Goal: Information Seeking & Learning: Compare options

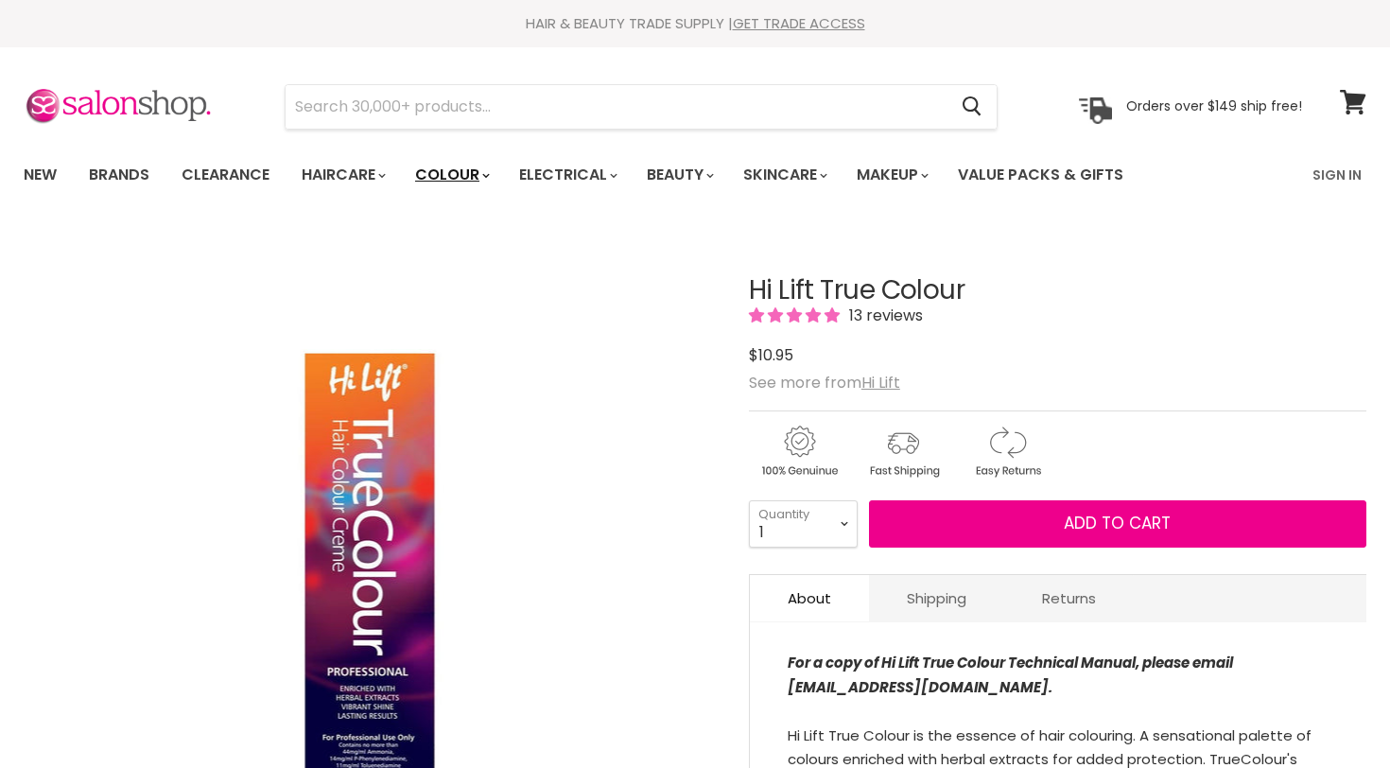
click at [477, 175] on link "Colour" at bounding box center [451, 175] width 100 height 40
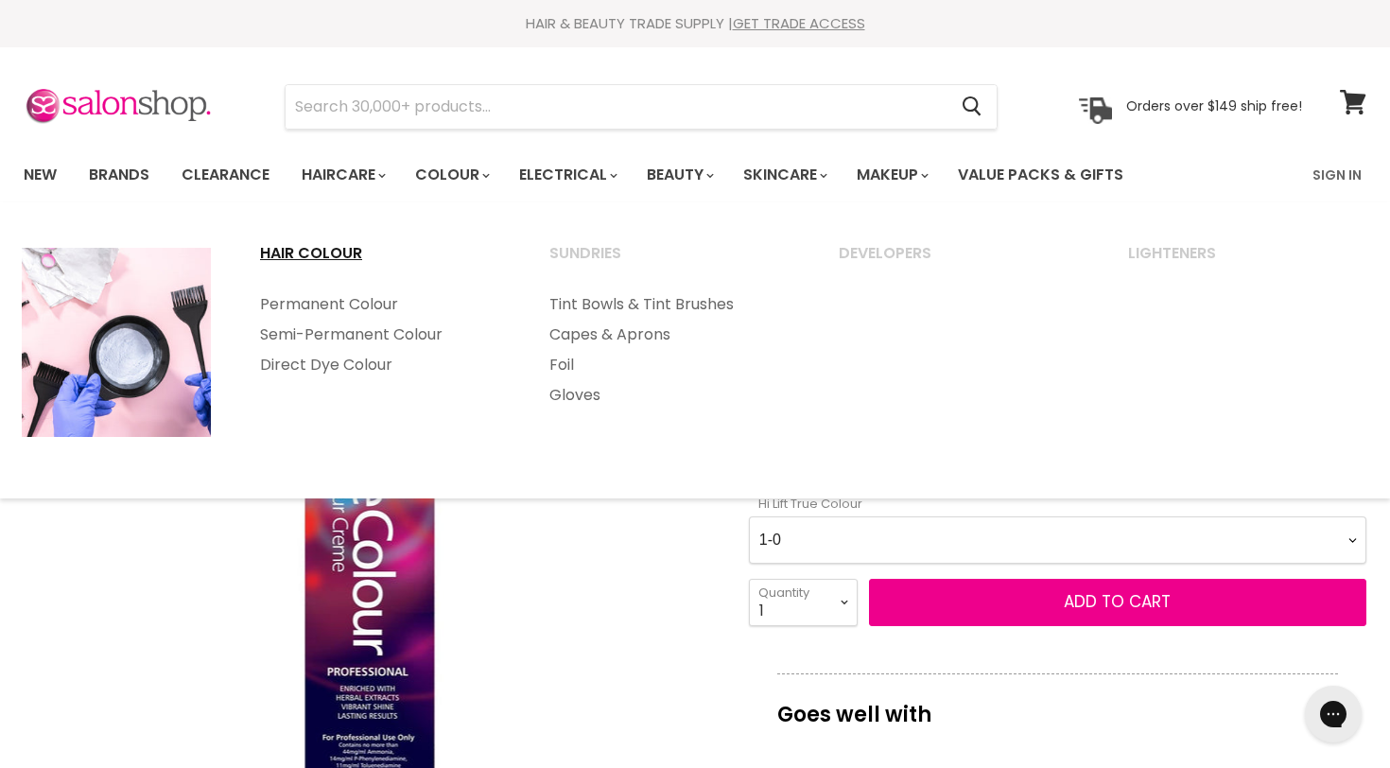
click at [328, 254] on link "Hair Colour" at bounding box center [379, 261] width 286 height 47
click at [329, 253] on link "Hair Colour" at bounding box center [379, 261] width 286 height 47
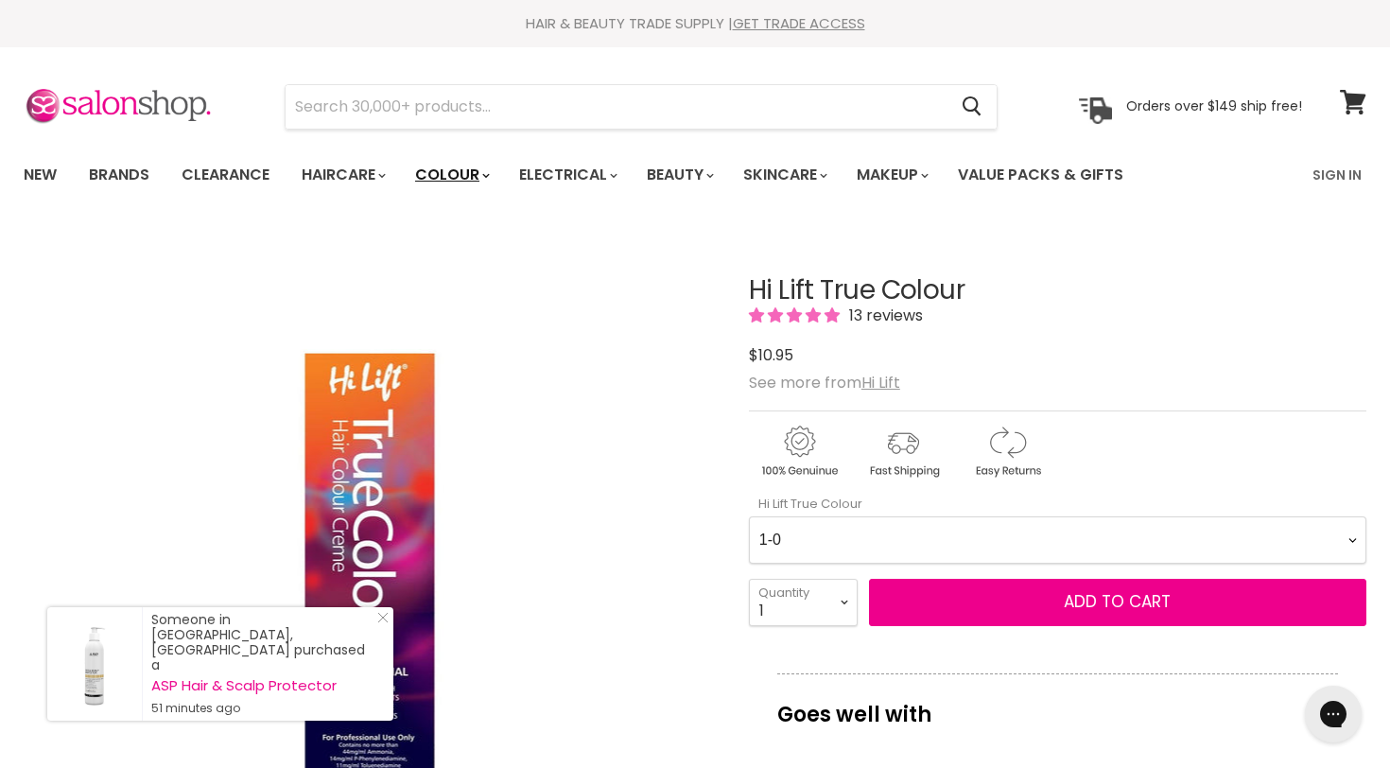
click at [472, 174] on link "Colour" at bounding box center [451, 175] width 100 height 40
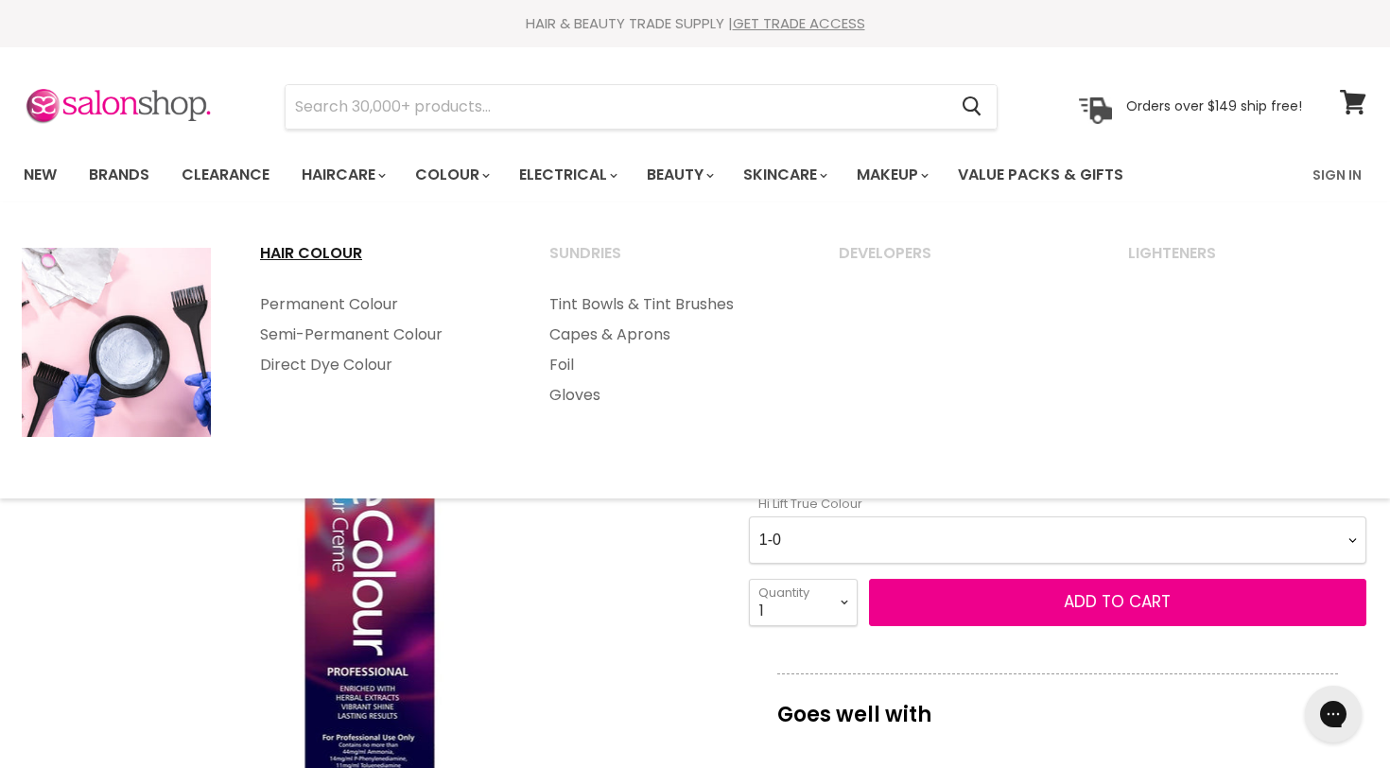
click at [288, 253] on link "Hair Colour" at bounding box center [379, 261] width 286 height 47
click at [289, 253] on link "Hair Colour" at bounding box center [379, 261] width 286 height 47
click at [372, 338] on link "Semi-Permanent Colour" at bounding box center [379, 335] width 286 height 30
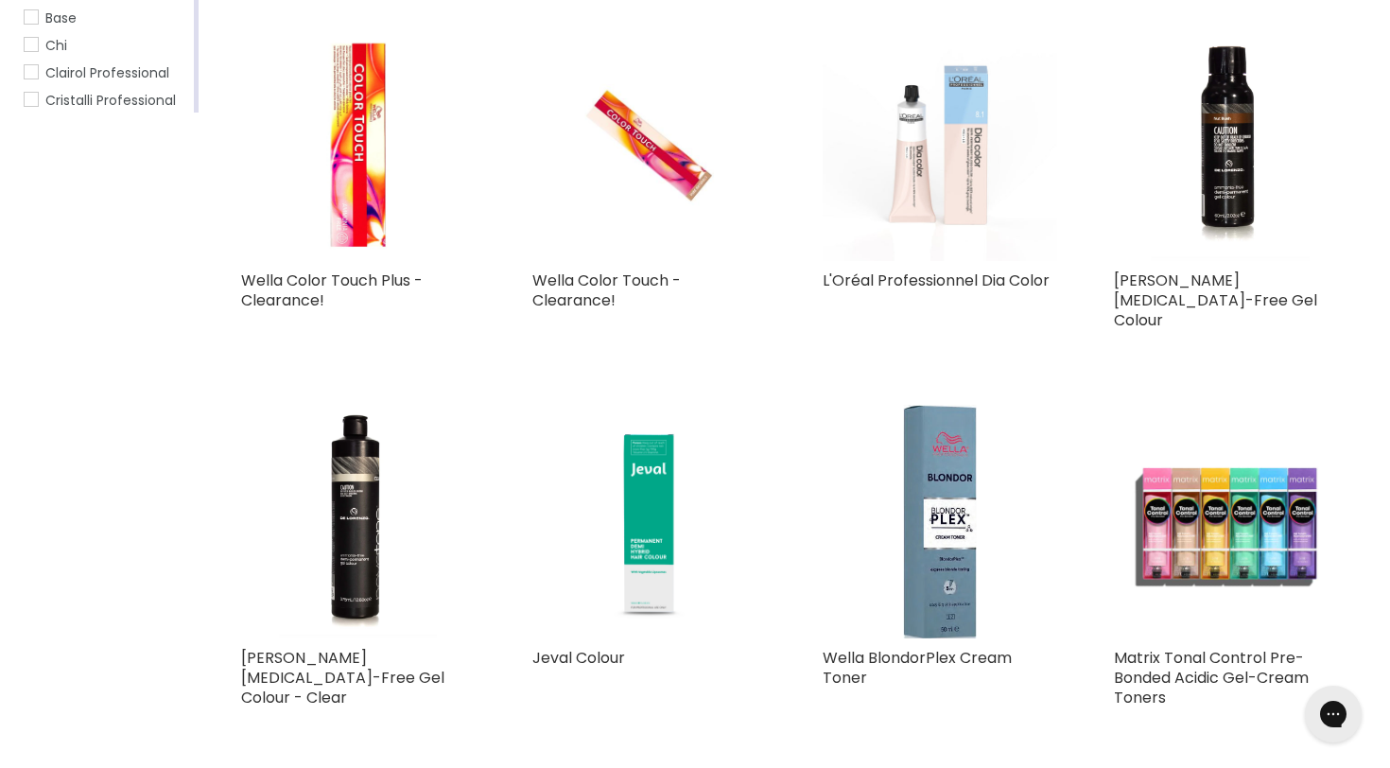
scroll to position [464, 0]
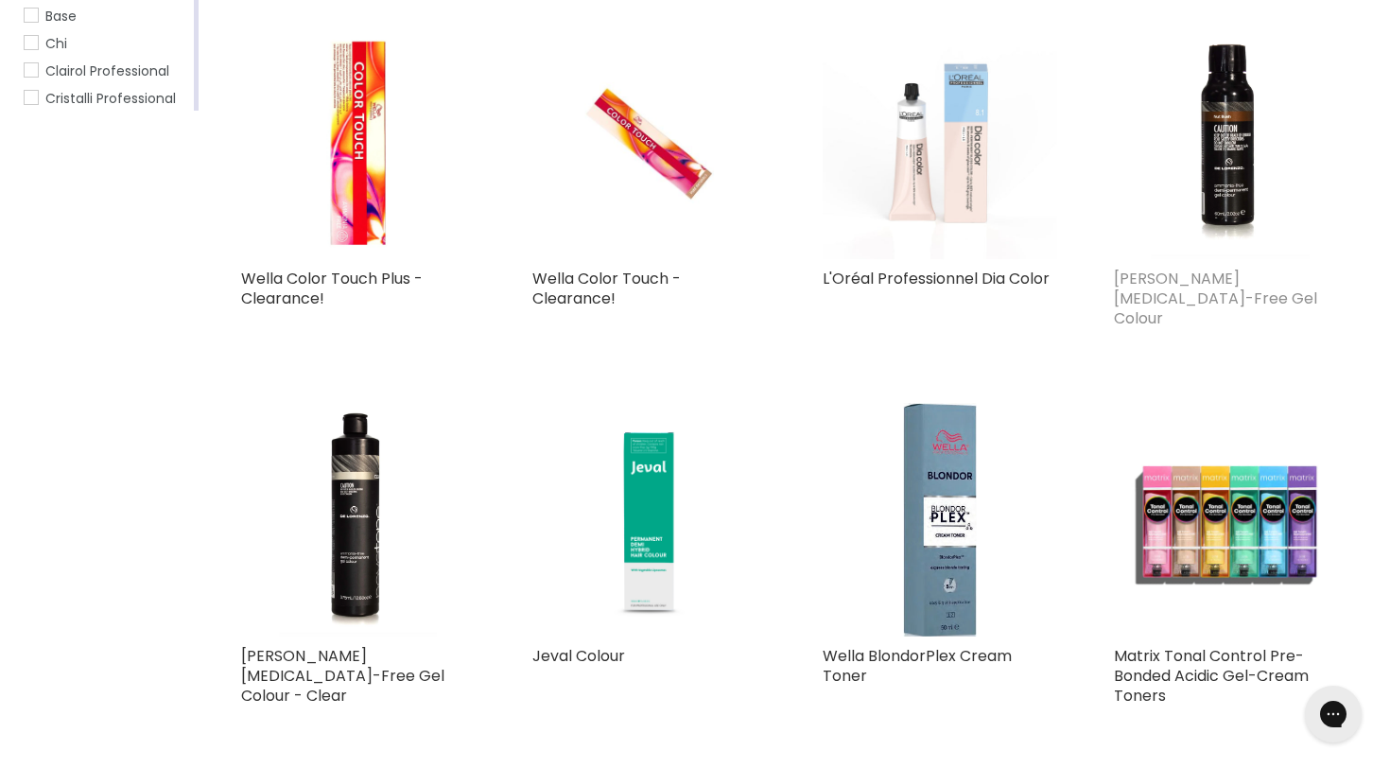
click at [1140, 276] on link "De Lorenzo Novatone Ammonia-Free Gel Colour" at bounding box center [1215, 298] width 203 height 61
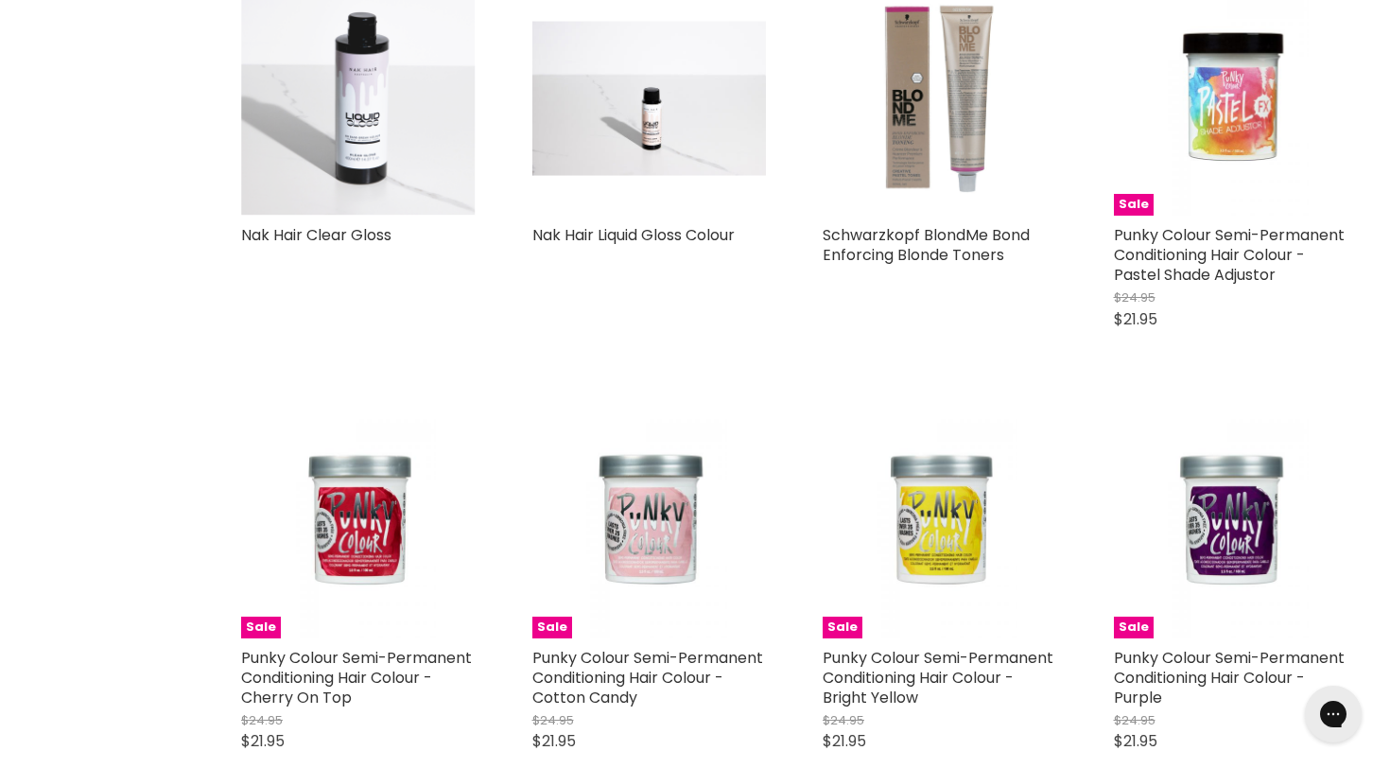
scroll to position [2413, 0]
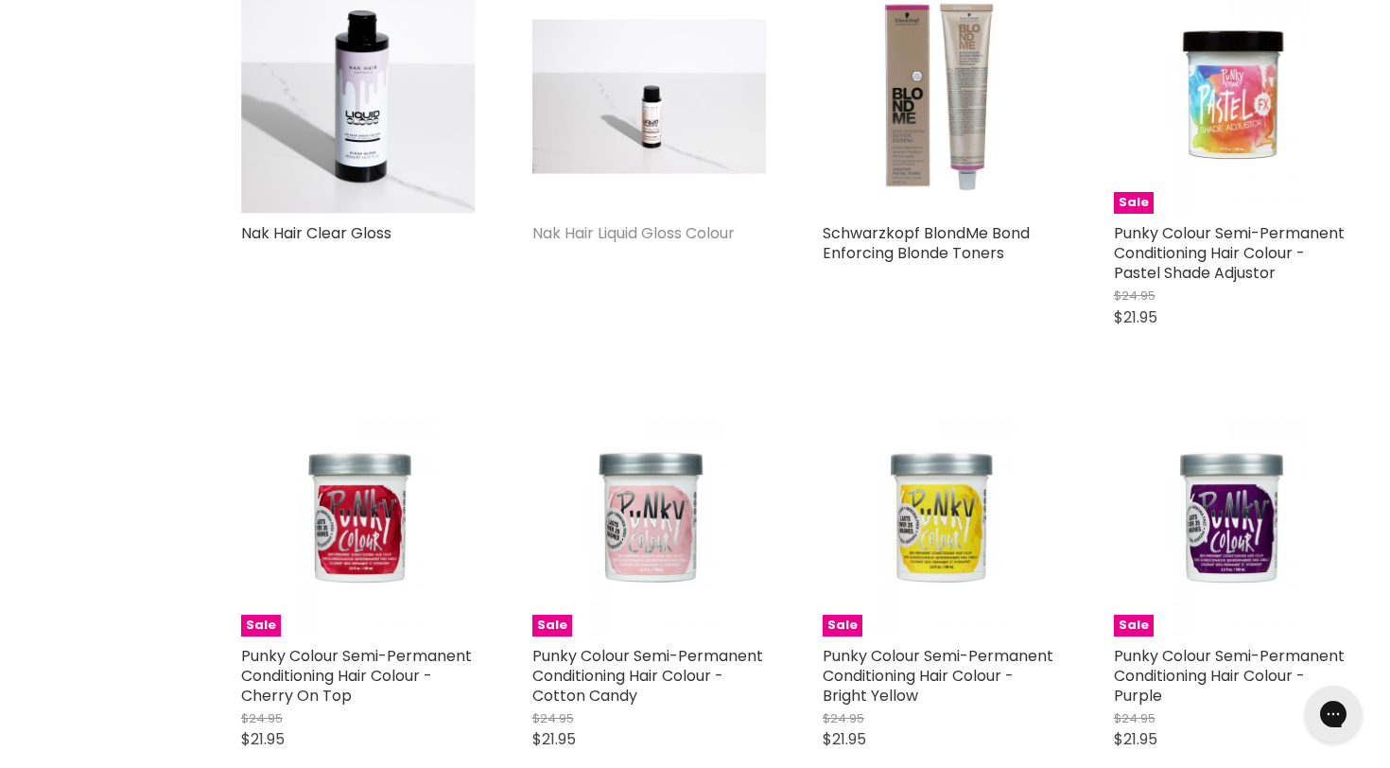
click at [625, 222] on link "Nak Hair Liquid Gloss Colour" at bounding box center [633, 233] width 202 height 22
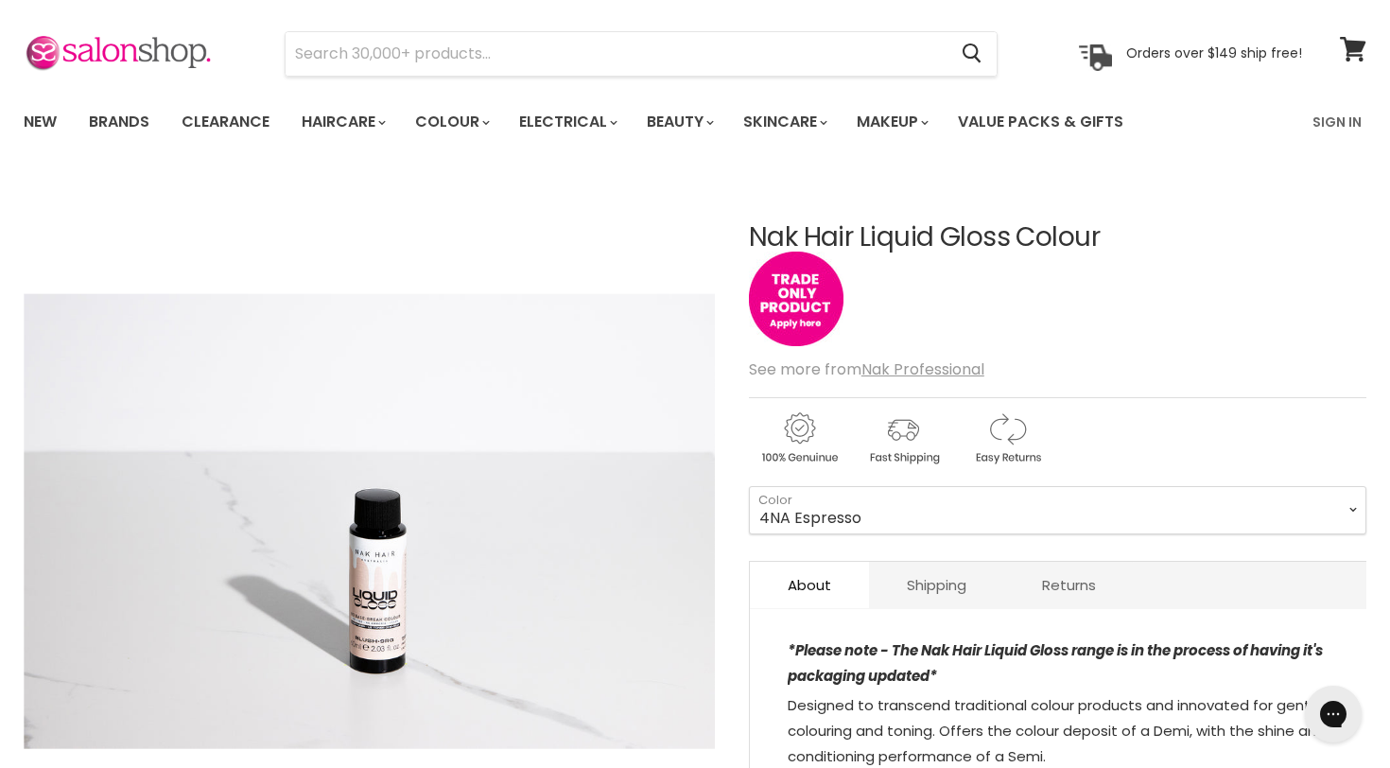
scroll to position [66, 0]
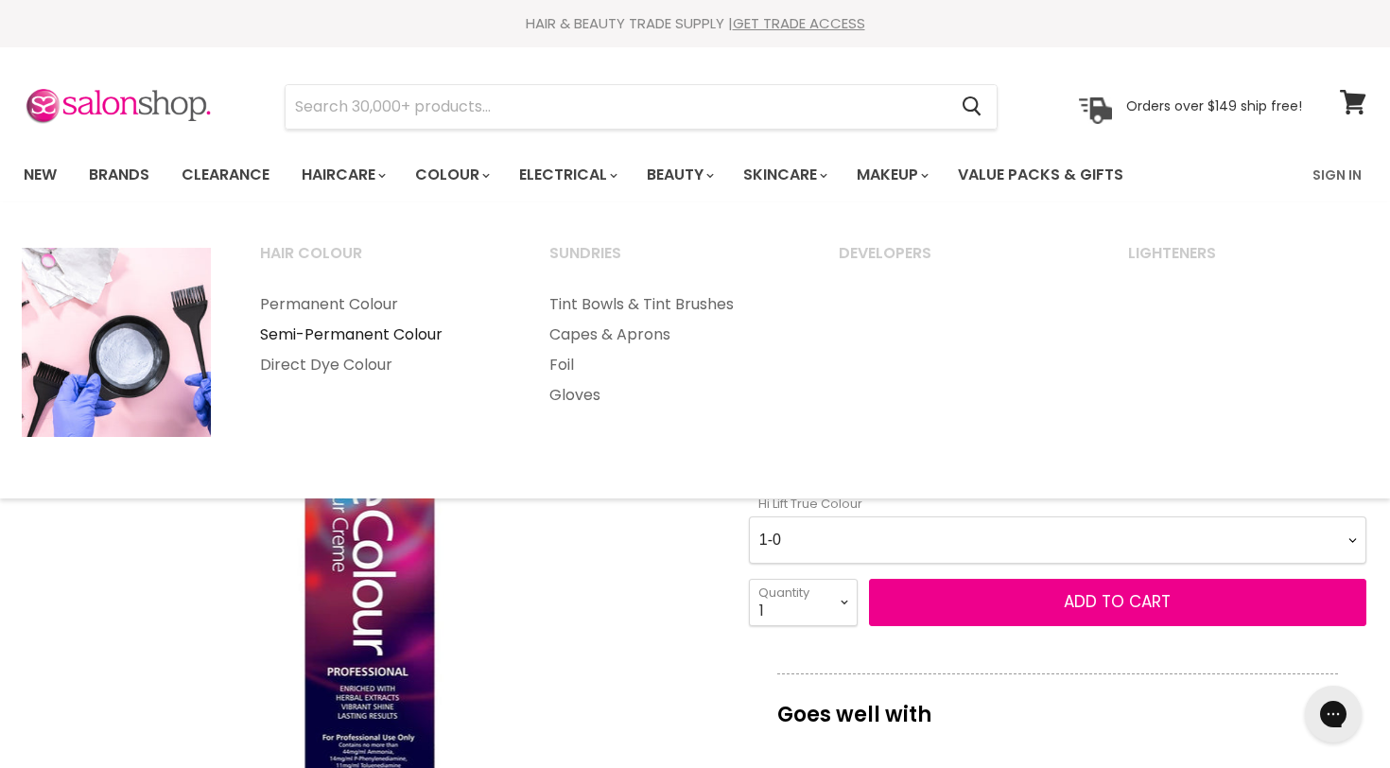
click at [352, 335] on link "Semi-Permanent Colour" at bounding box center [379, 335] width 286 height 30
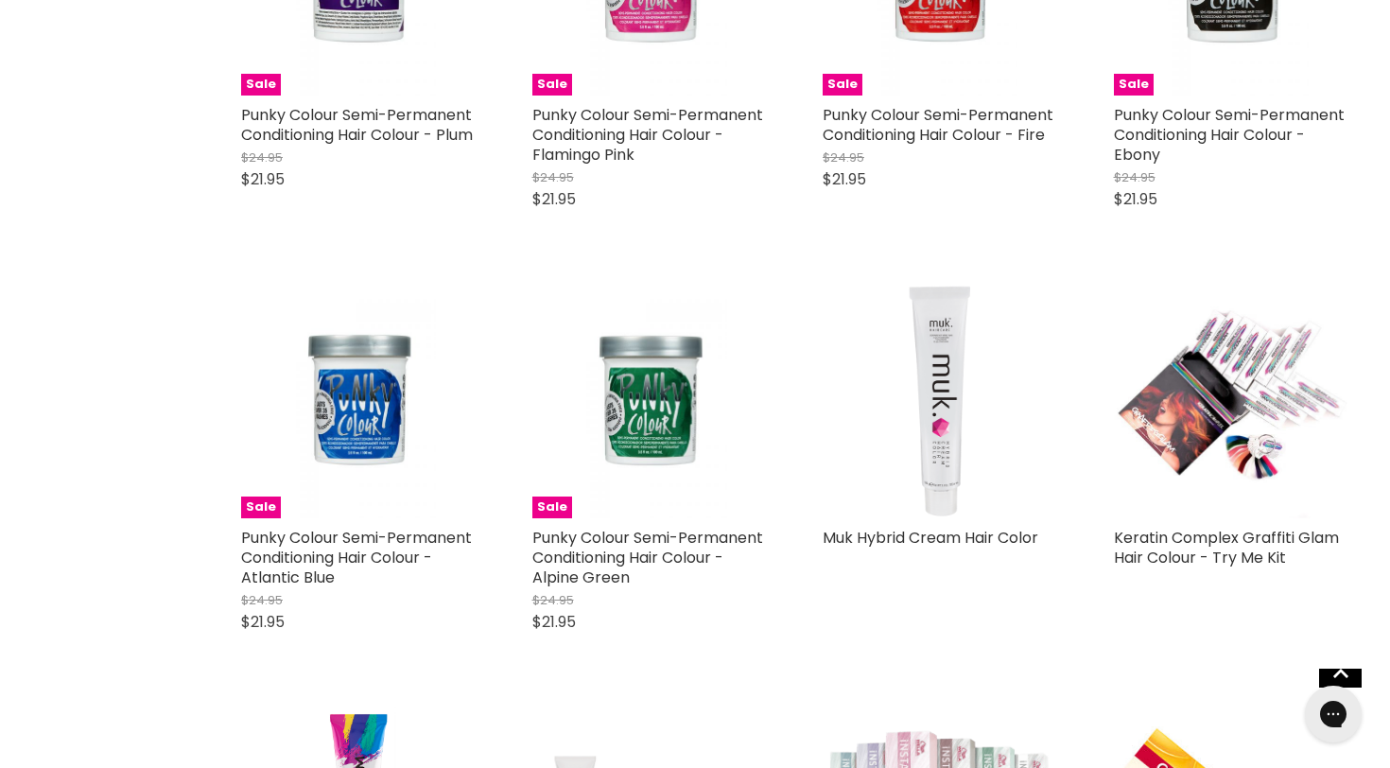
scroll to position [4223, 0]
